Goal: Navigation & Orientation: Go to known website

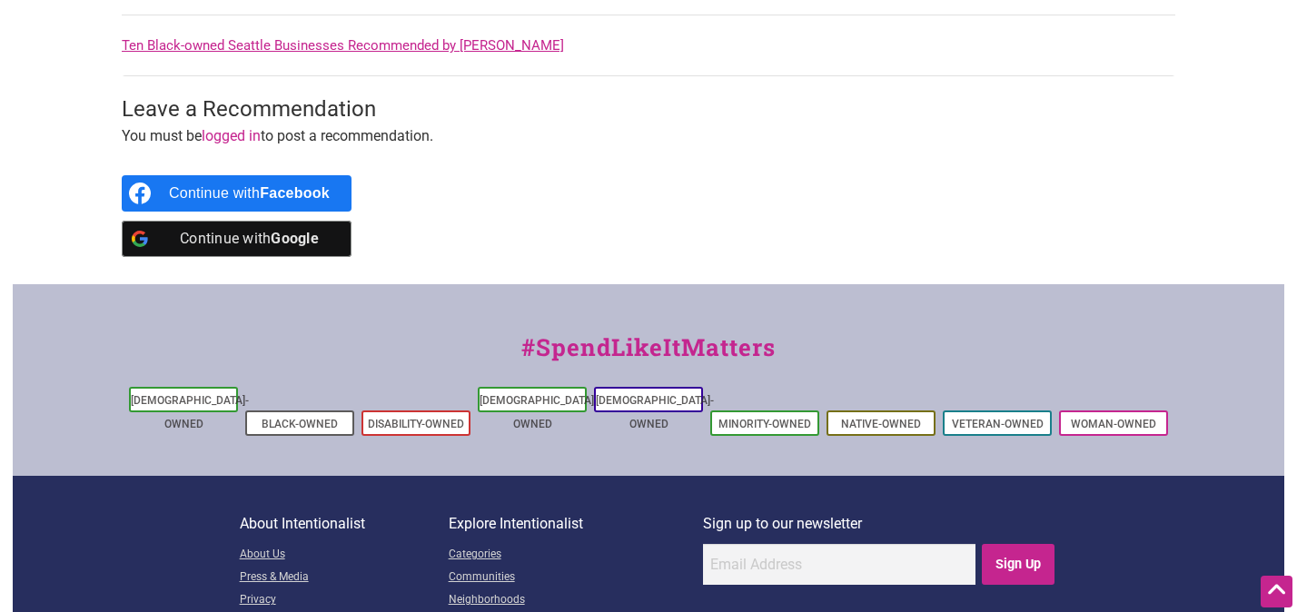
scroll to position [1002, 0]
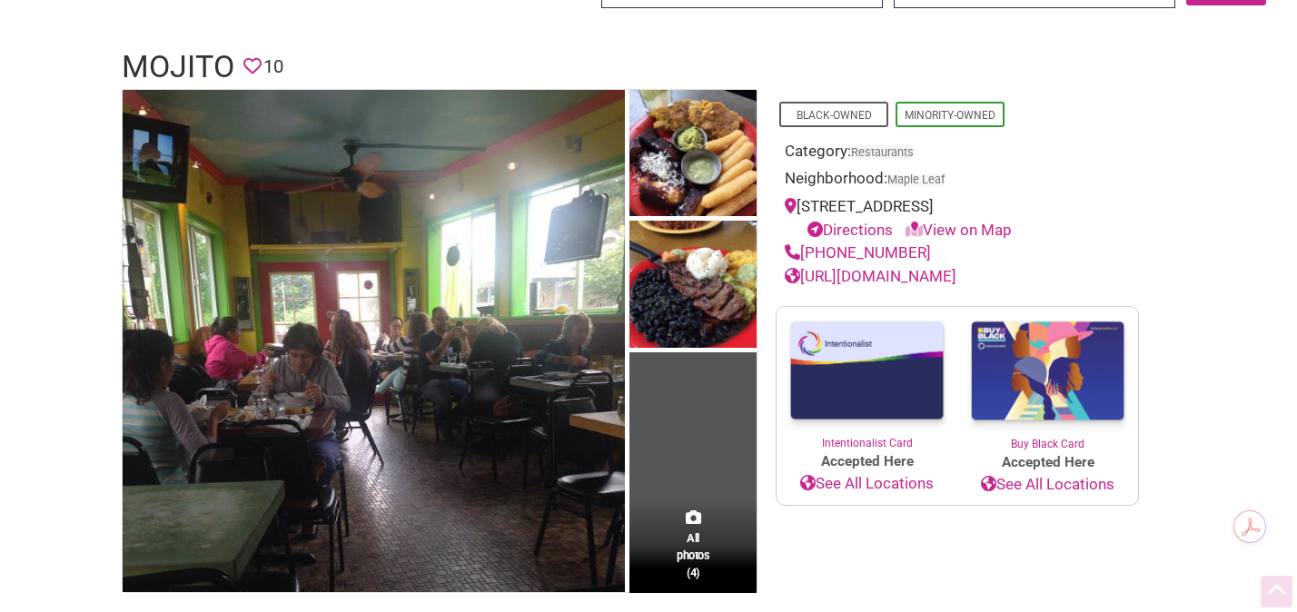
scroll to position [102, 0]
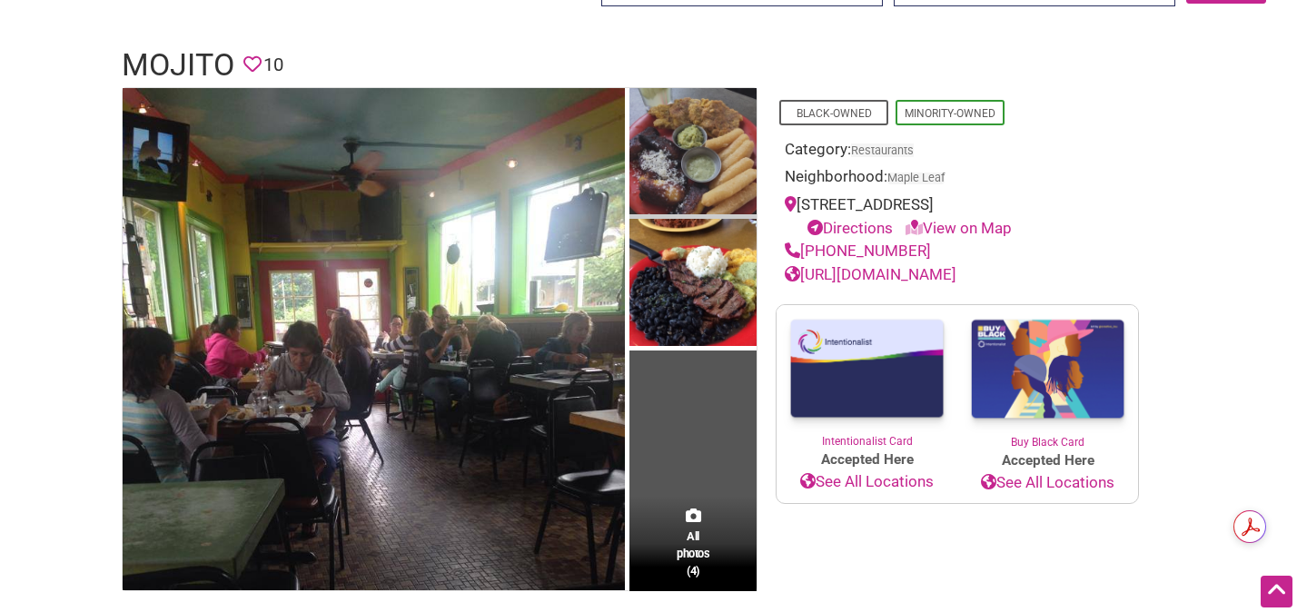
click at [697, 157] on img at bounding box center [692, 154] width 127 height 132
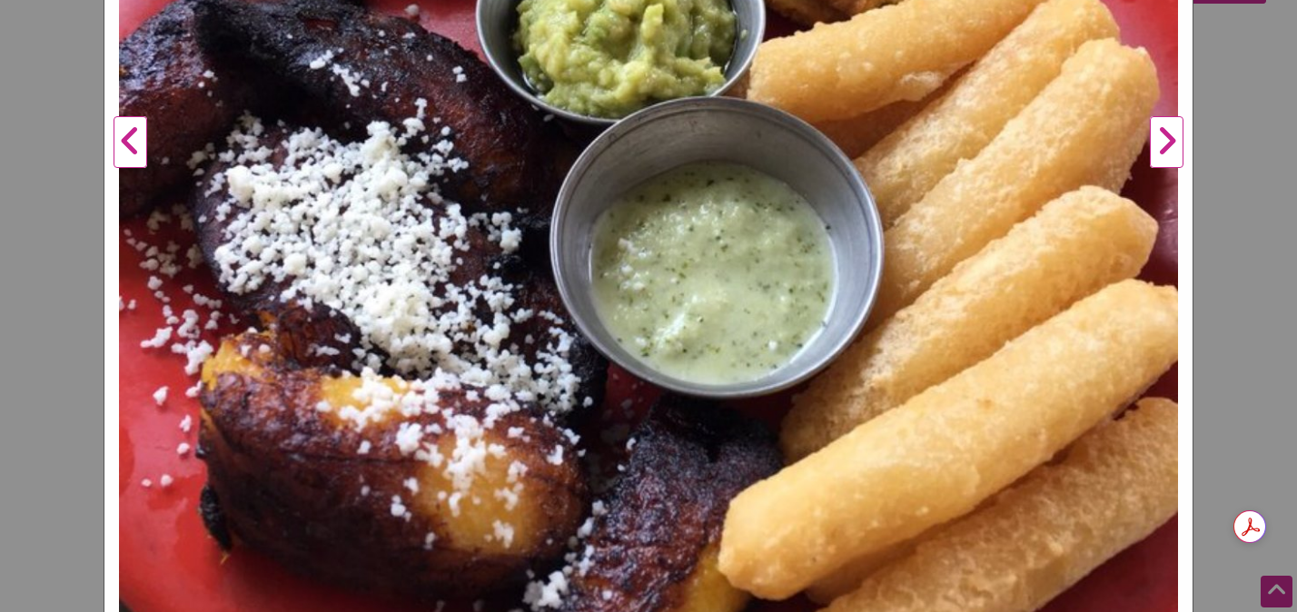
scroll to position [510, 0]
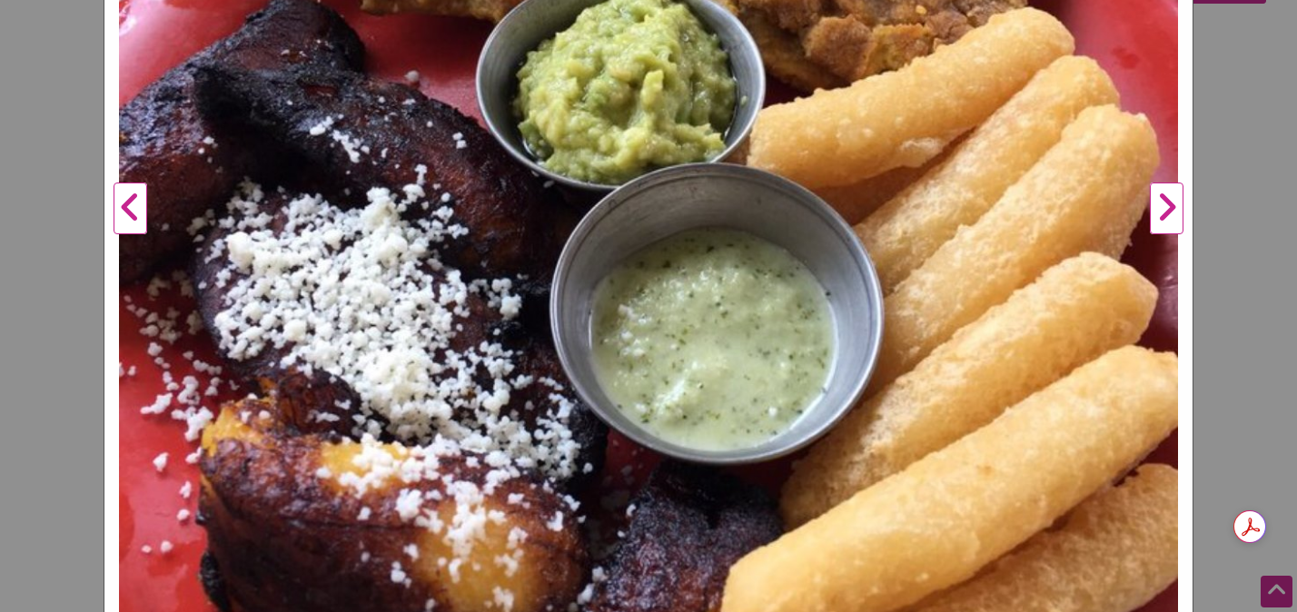
click at [1222, 233] on div "Mojito Previous Next 1 2 3 4 ×" at bounding box center [648, 306] width 1297 height 612
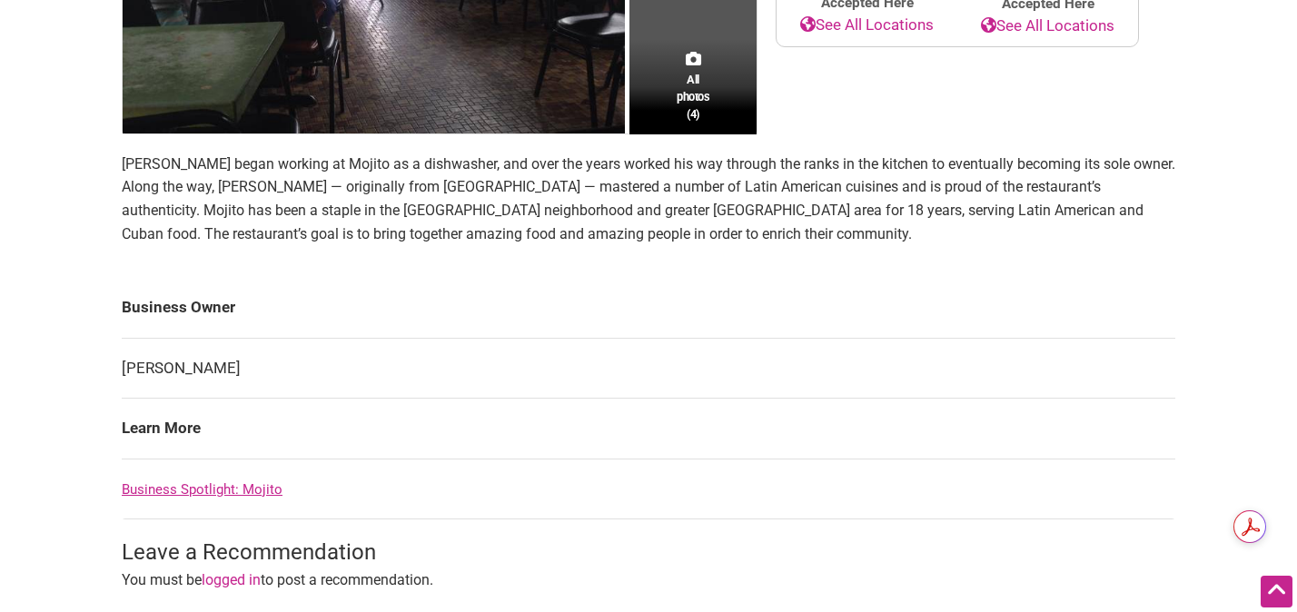
scroll to position [559, 0]
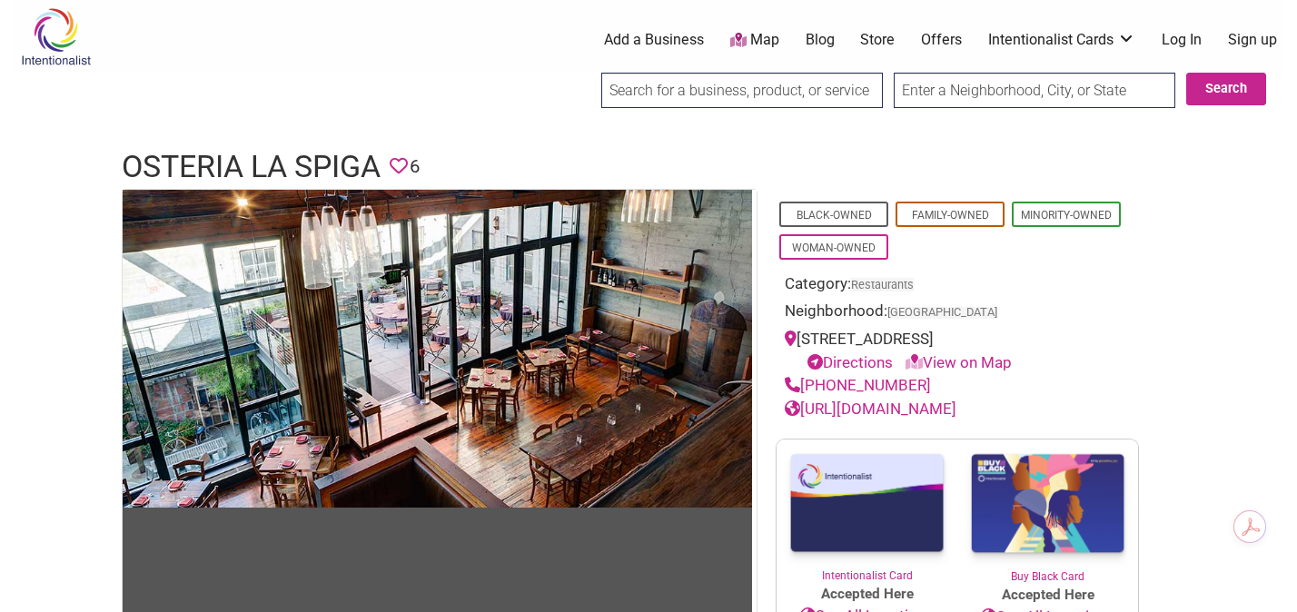
click at [866, 414] on link "http://www.laspiga.com" at bounding box center [871, 409] width 172 height 18
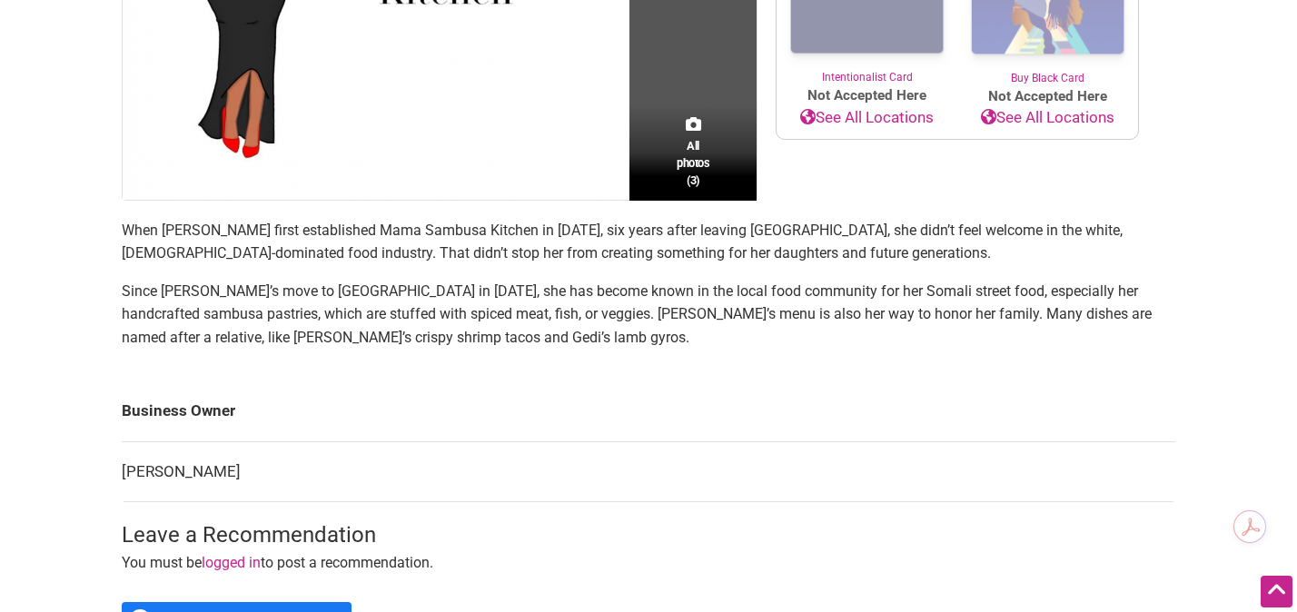
scroll to position [513, 0]
